Goal: Find specific page/section: Find specific page/section

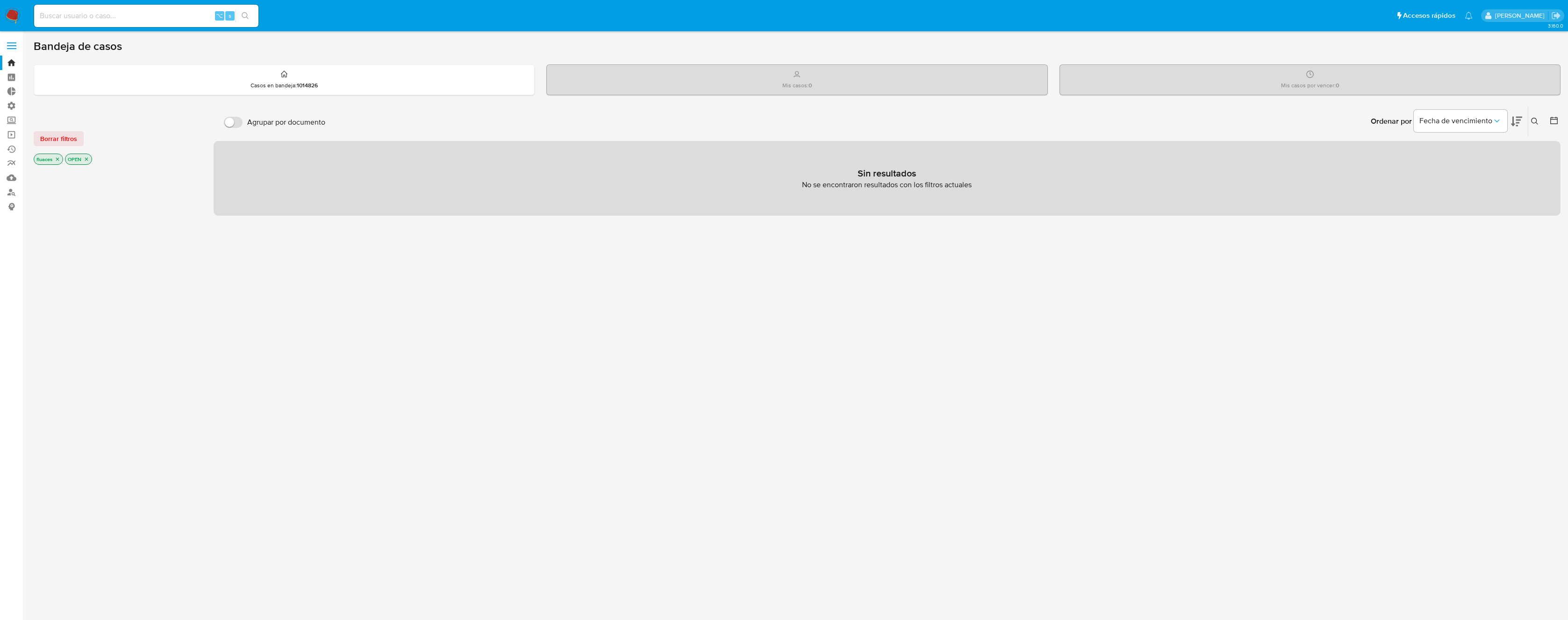
click at [169, 20] on input at bounding box center [146, 16] width 224 height 12
paste input "119254865"
type input "119254865"
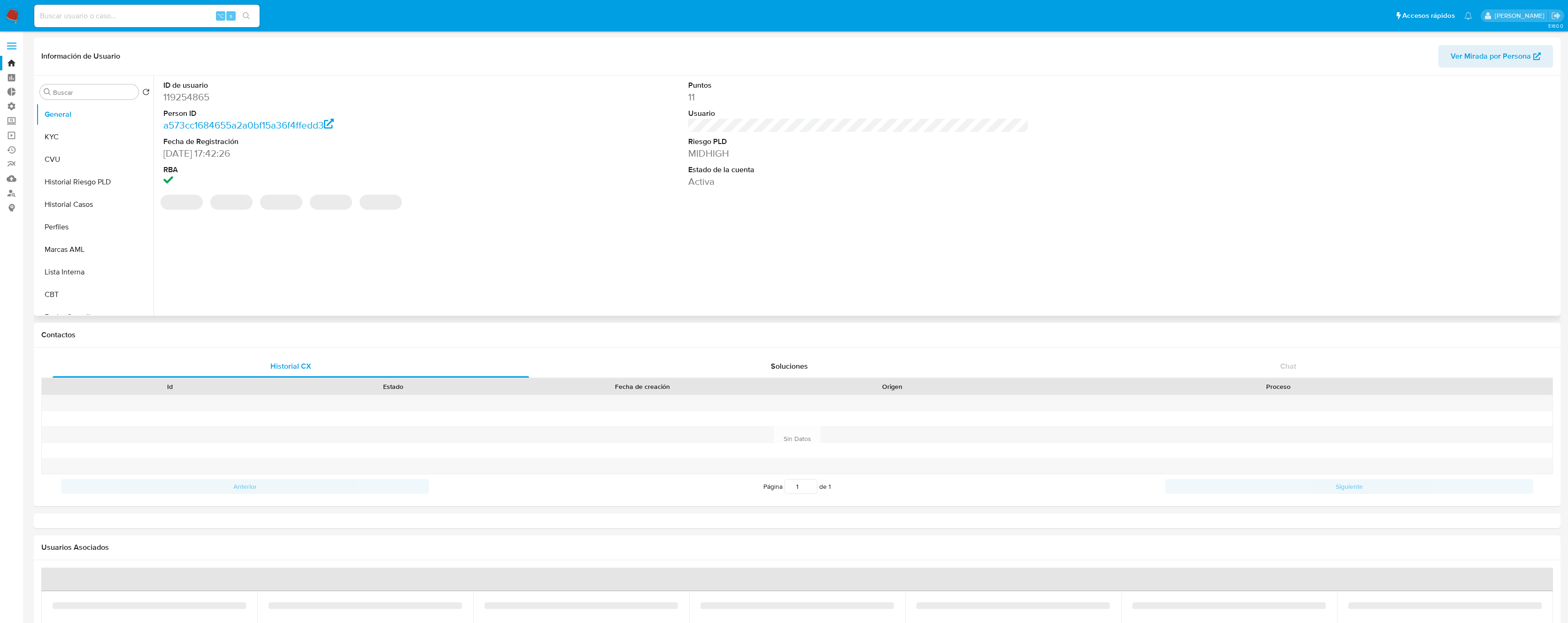
select select "10"
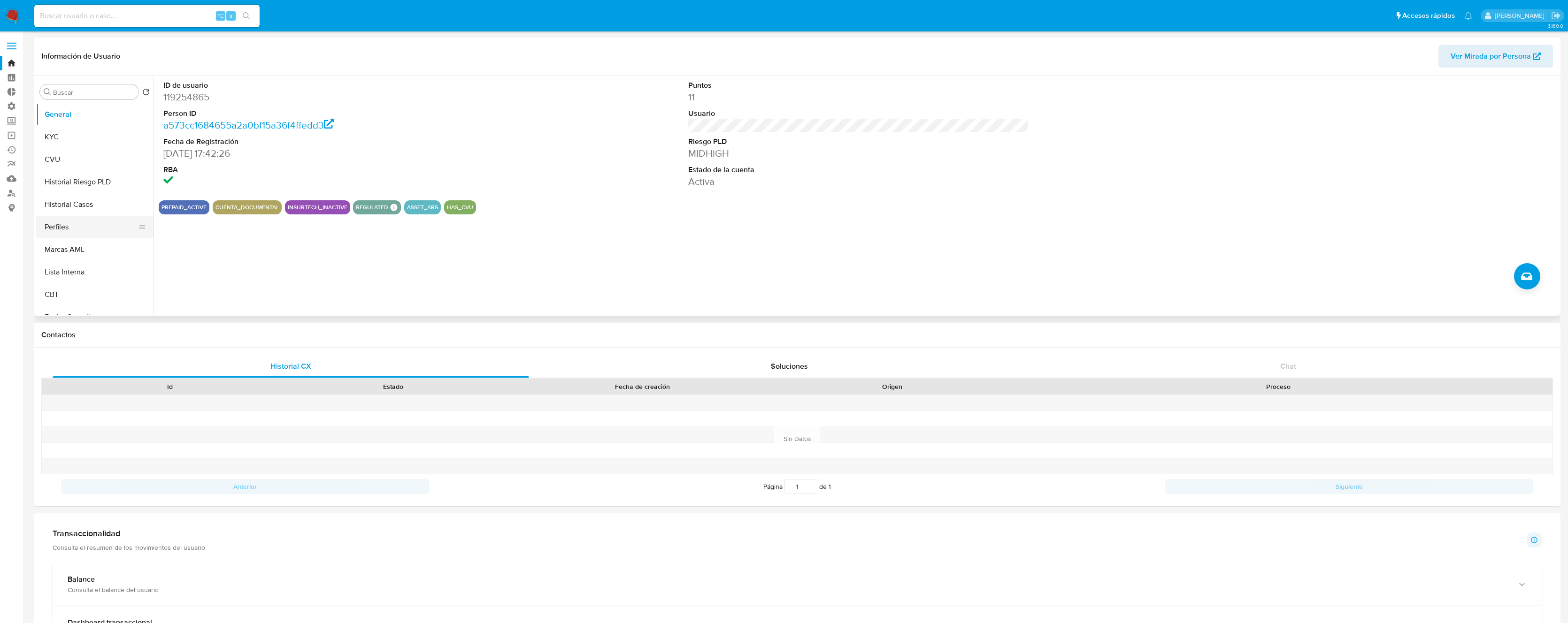
click at [70, 226] on button "Perfiles" at bounding box center [91, 227] width 110 height 23
